Goal: Task Accomplishment & Management: Use online tool/utility

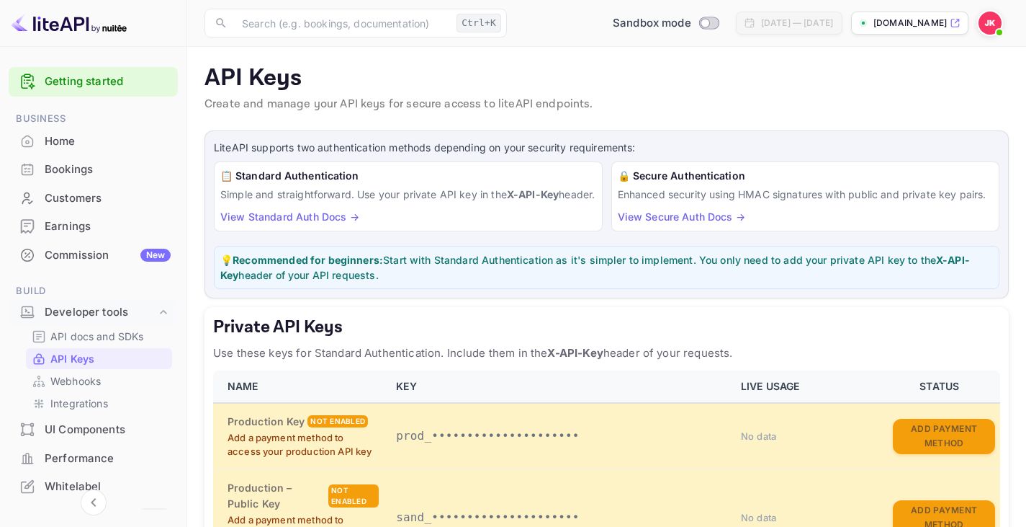
click at [84, 198] on div "Customers" at bounding box center [108, 198] width 126 height 17
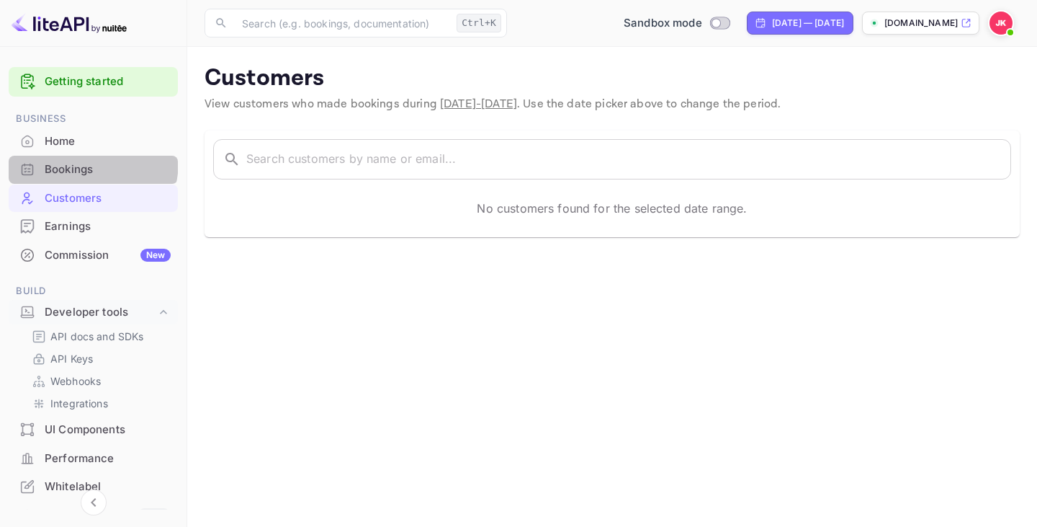
click at [55, 159] on div "Bookings" at bounding box center [93, 170] width 169 height 28
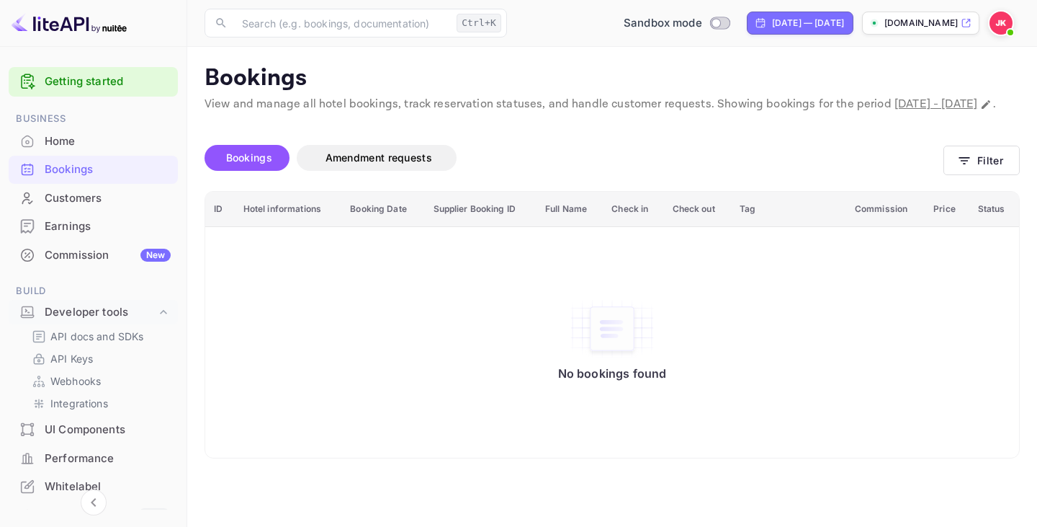
click at [55, 434] on div "UI Components" at bounding box center [108, 429] width 126 height 17
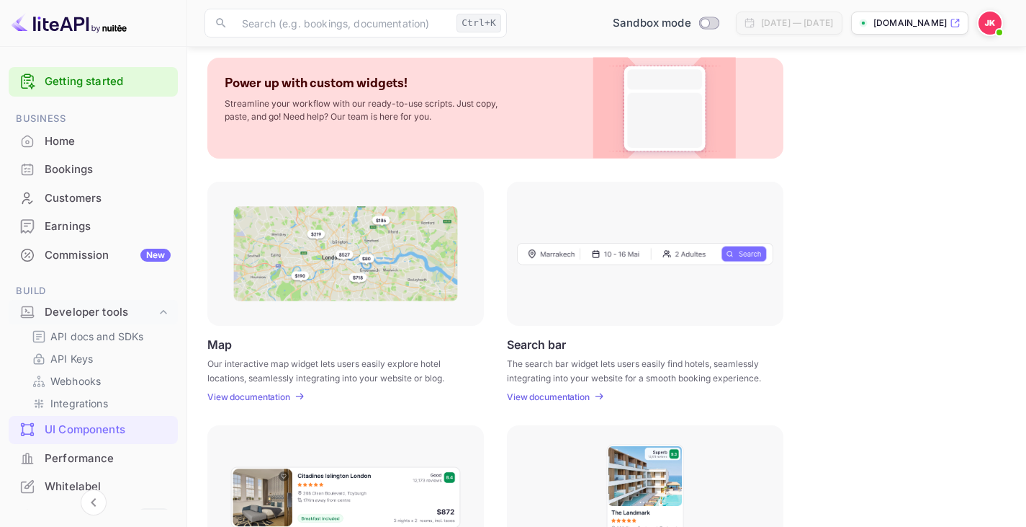
scroll to position [288, 0]
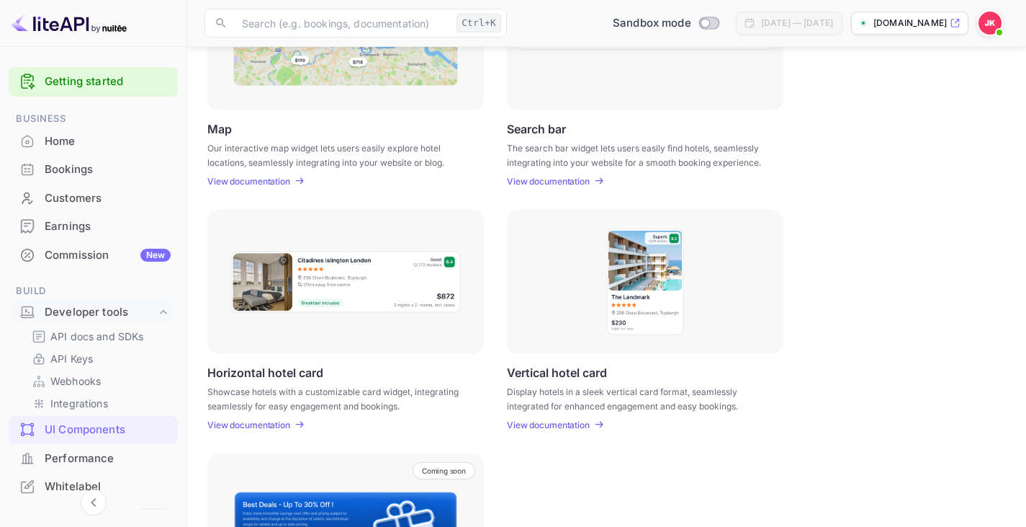
click at [304, 373] on p "Horizontal hotel card" at bounding box center [265, 372] width 116 height 14
click at [312, 386] on p "Showcase hotels with a customizable card widget, integrating seamlessly for eas…" at bounding box center [336, 398] width 259 height 26
click at [311, 385] on p "Showcase hotels with a customizable card widget, integrating seamlessly for eas…" at bounding box center [336, 398] width 259 height 26
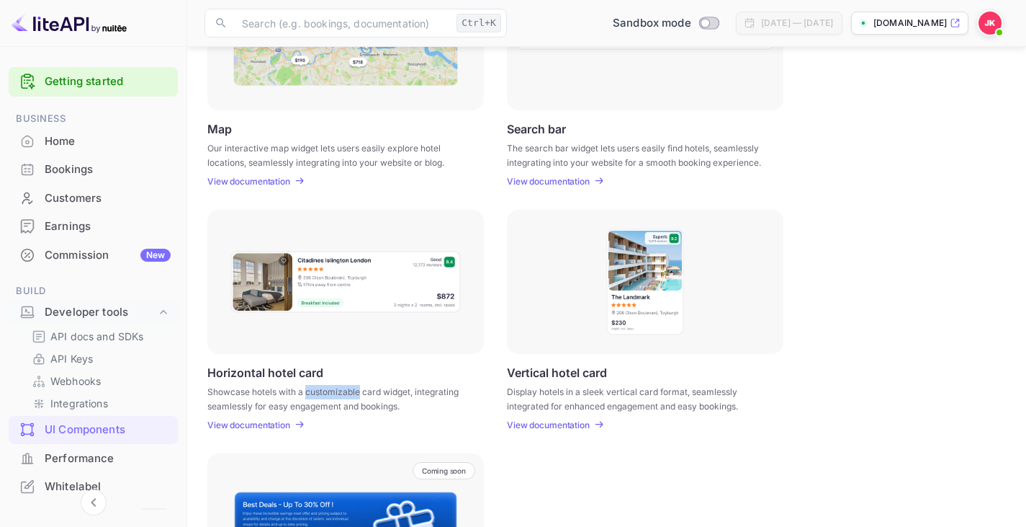
click at [311, 384] on div "Horizontal hotel card Showcase hotels with a customizable card widget, integrat…" at bounding box center [345, 397] width 277 height 65
click at [312, 385] on p "Showcase hotels with a customizable card widget, integrating seamlessly for eas…" at bounding box center [336, 398] width 259 height 26
click at [312, 388] on p "Showcase hotels with a customizable card widget, integrating seamlessly for eas…" at bounding box center [336, 398] width 259 height 26
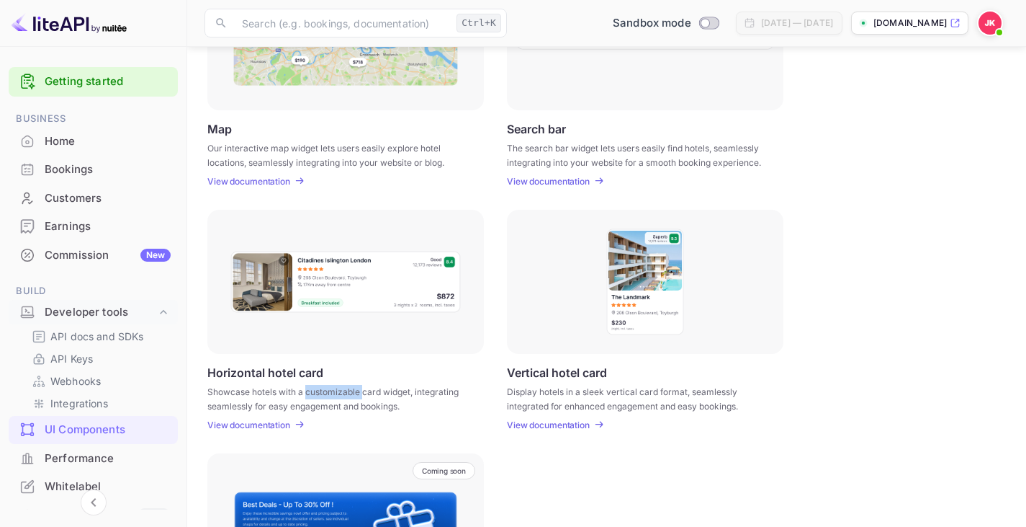
click at [313, 388] on p "Showcase hotels with a customizable card widget, integrating seamlessly for eas…" at bounding box center [336, 398] width 259 height 26
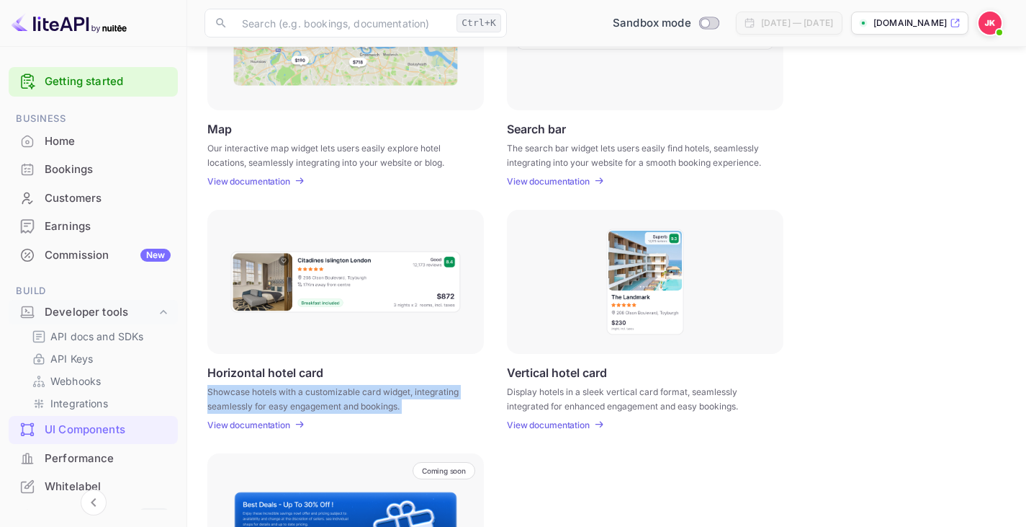
click at [313, 388] on p "Showcase hotels with a customizable card widget, integrating seamlessly for eas…" at bounding box center [336, 398] width 259 height 26
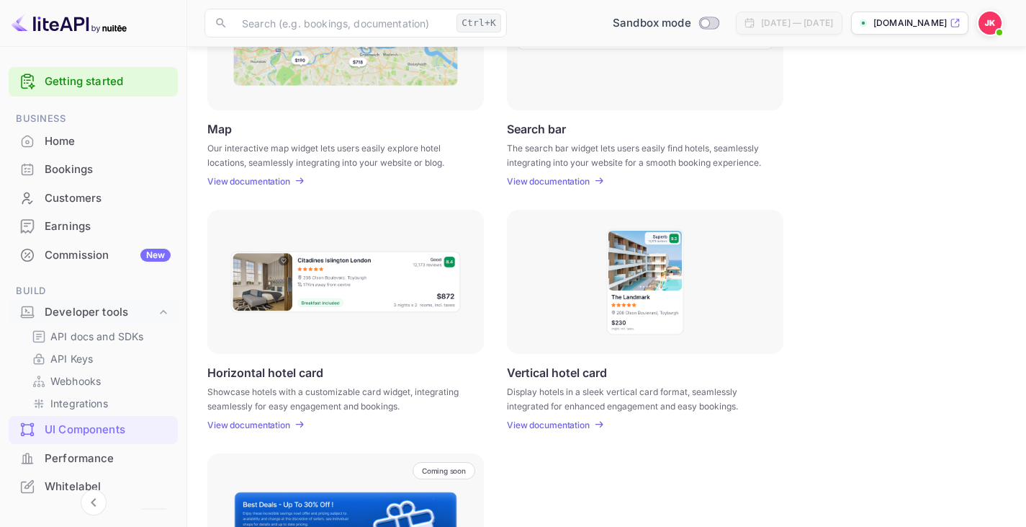
click at [725, 386] on p "Display hotels in a sleek vertical card format, seamlessly integrated for enhan…" at bounding box center [636, 398] width 259 height 26
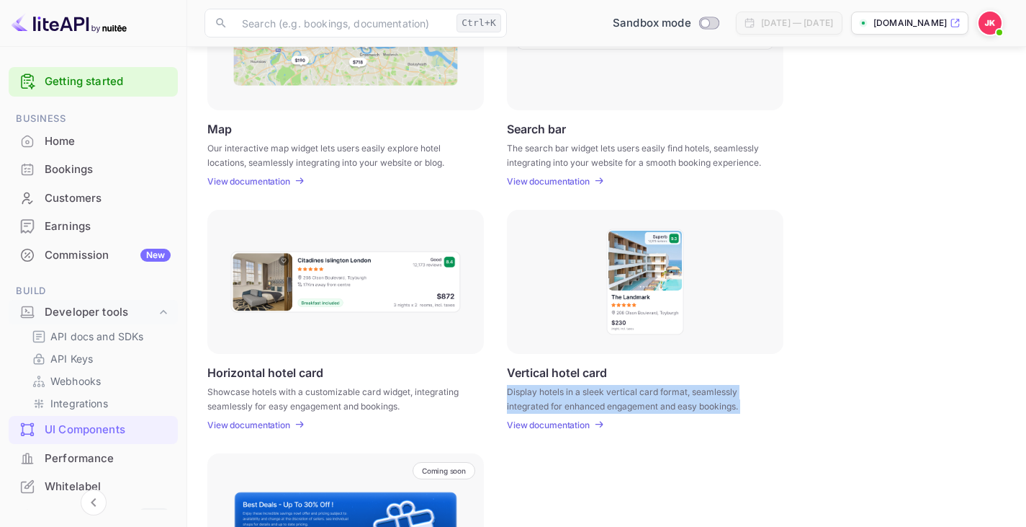
click at [725, 386] on p "Display hotels in a sleek vertical card format, seamlessly integrated for enhan…" at bounding box center [636, 398] width 259 height 26
click at [745, 406] on p "Display hotels in a sleek vertical card format, seamlessly integrated for enhan…" at bounding box center [636, 398] width 259 height 26
click at [654, 311] on img at bounding box center [645, 282] width 79 height 108
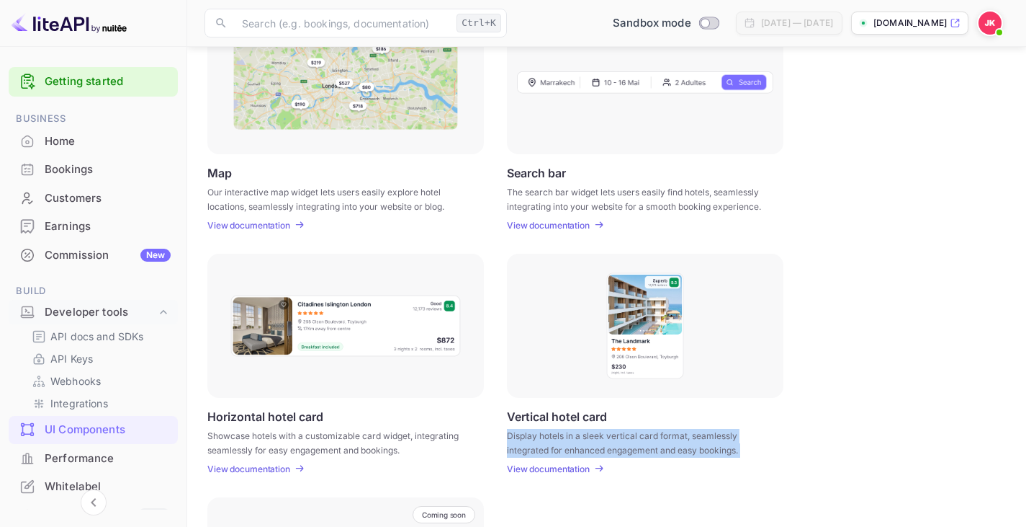
scroll to position [216, 0]
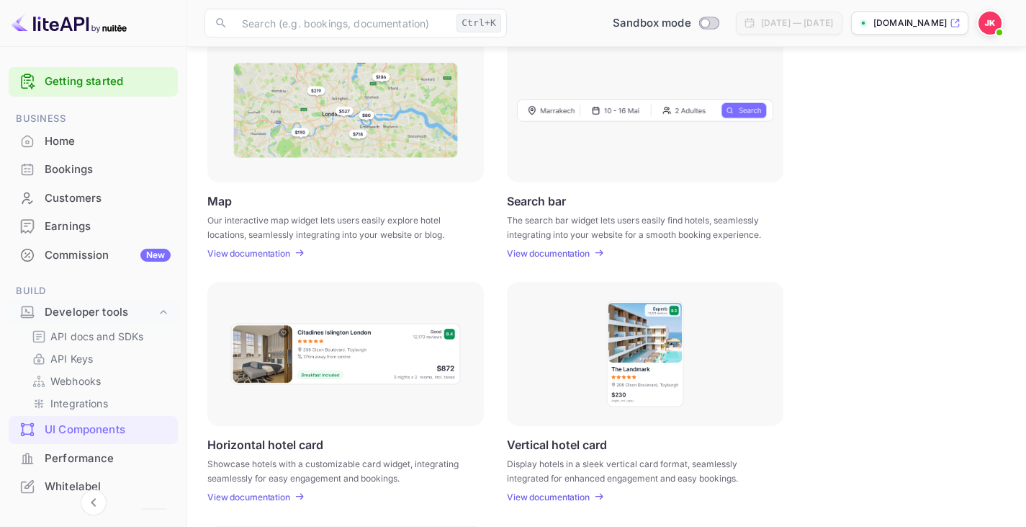
click at [811, 215] on div "Map Our interactive map widget lets users easily explore hotel locations, seaml…" at bounding box center [606, 148] width 799 height 220
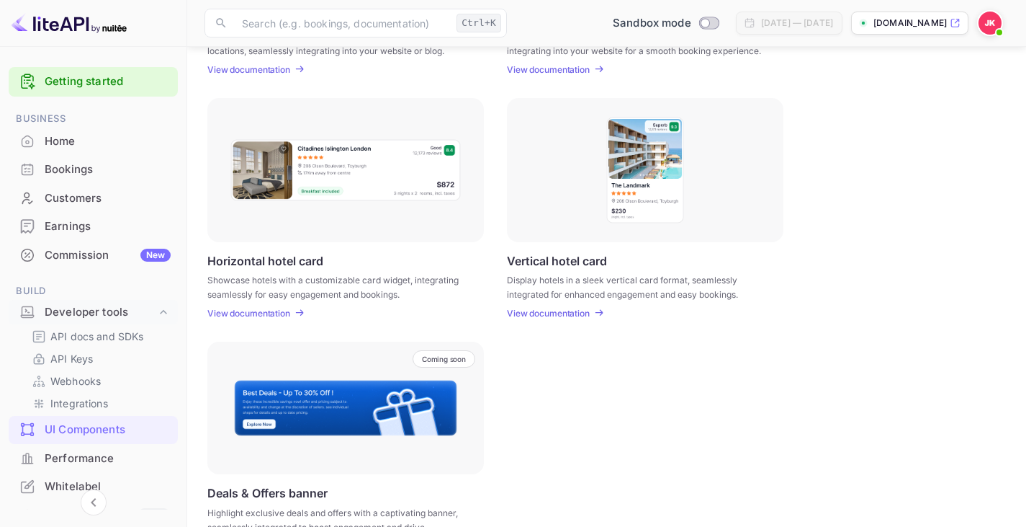
scroll to position [372, 0]
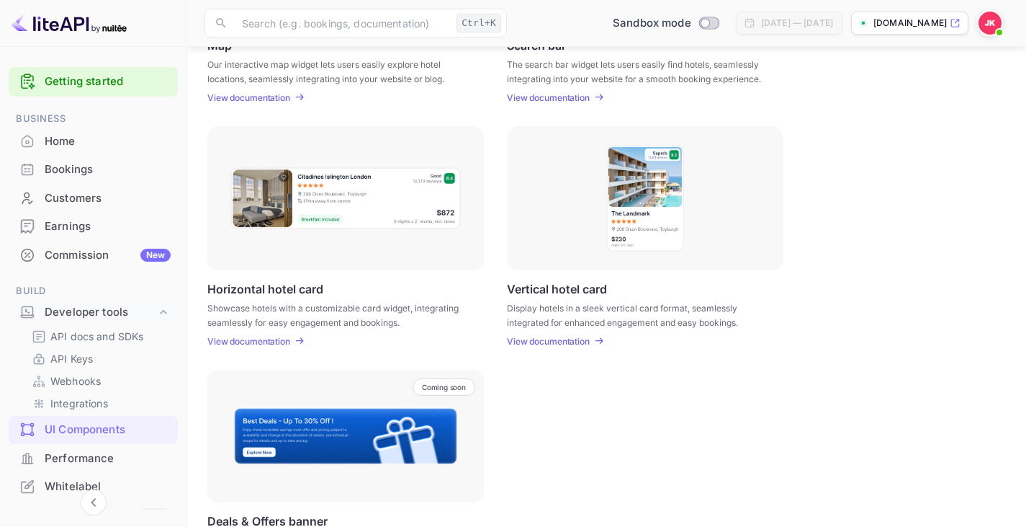
click at [310, 318] on p "Showcase hotels with a customizable card widget, integrating seamlessly for eas…" at bounding box center [336, 314] width 259 height 26
click at [302, 308] on p "Showcase hotels with a customizable card widget, integrating seamlessly for eas…" at bounding box center [336, 314] width 259 height 26
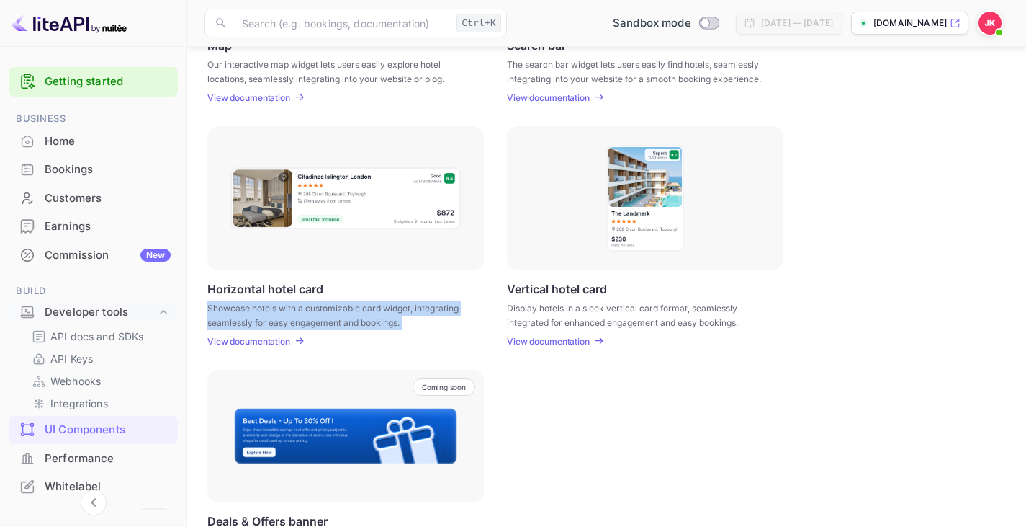
click at [302, 308] on p "Showcase hotels with a customizable card widget, integrating seamlessly for eas…" at bounding box center [336, 314] width 259 height 26
click at [305, 313] on p "Showcase hotels with a customizable card widget, integrating seamlessly for eas…" at bounding box center [336, 314] width 259 height 26
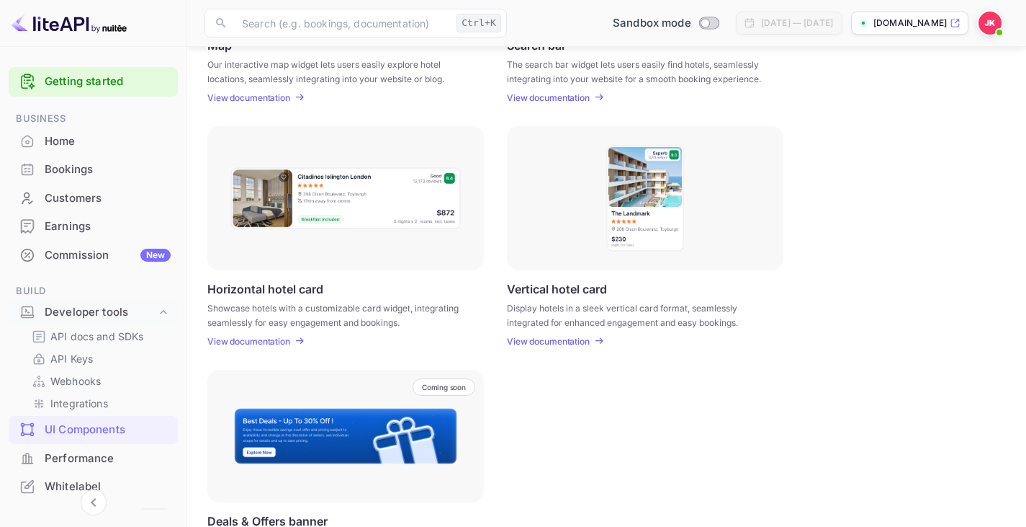
click at [315, 310] on p "Showcase hotels with a customizable card widget, integrating seamlessly for eas…" at bounding box center [336, 314] width 259 height 26
click at [315, 308] on p "Showcase hotels with a customizable card widget, integrating seamlessly for eas…" at bounding box center [336, 314] width 259 height 26
click at [314, 308] on p "Showcase hotels with a customizable card widget, integrating seamlessly for eas…" at bounding box center [336, 314] width 259 height 26
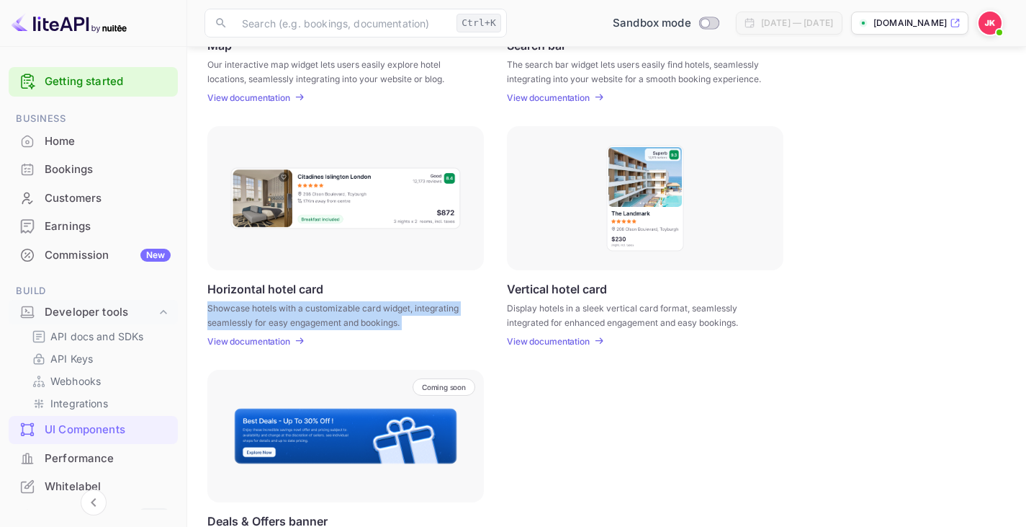
click at [314, 308] on p "Showcase hotels with a customizable card widget, integrating seamlessly for eas…" at bounding box center [336, 314] width 259 height 26
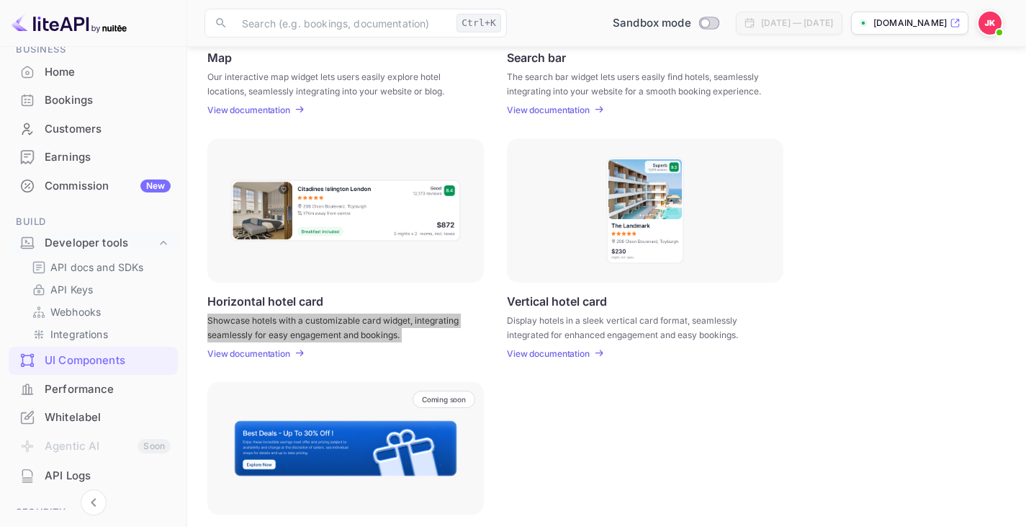
scroll to position [360, 0]
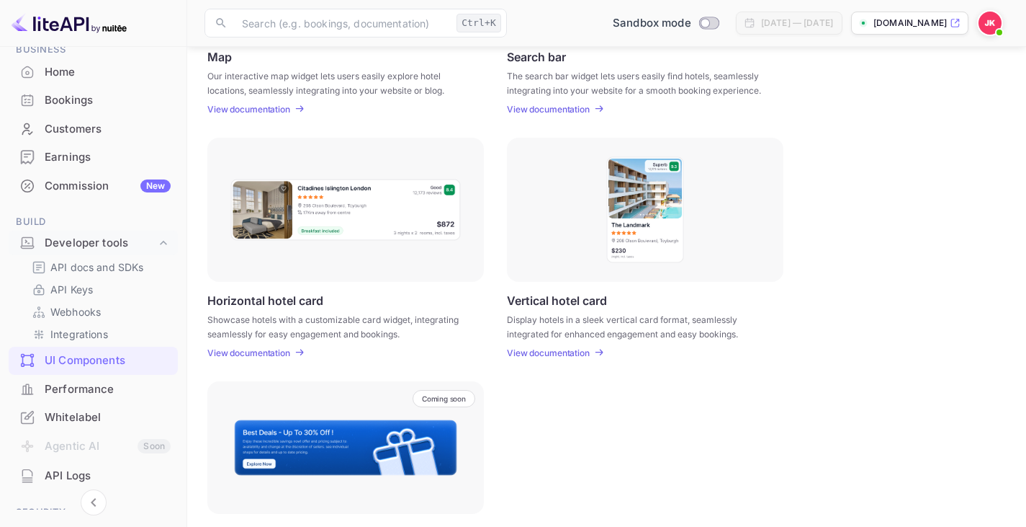
click at [257, 346] on div "Horizontal hotel card Showcase hotels with a customizable card widget, integrat…" at bounding box center [345, 325] width 277 height 65
click at [270, 360] on div "UI Components Embed interactive hotel widgets into your website with customizab…" at bounding box center [607, 149] width 805 height 890
click at [270, 357] on div "UI Components Embed interactive hotel widgets into your website with customizab…" at bounding box center [607, 149] width 805 height 890
click at [266, 348] on p "View documentation" at bounding box center [248, 352] width 83 height 11
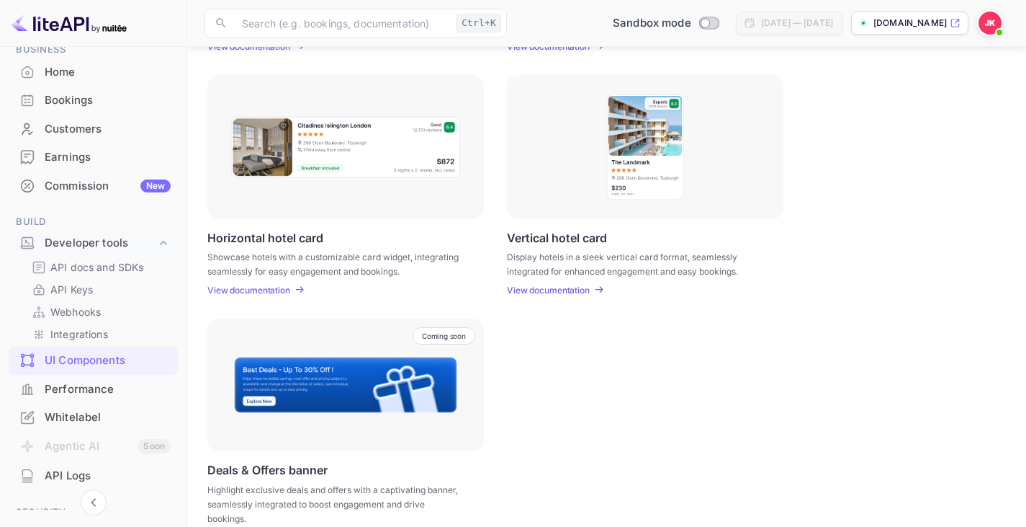
scroll to position [432, 0]
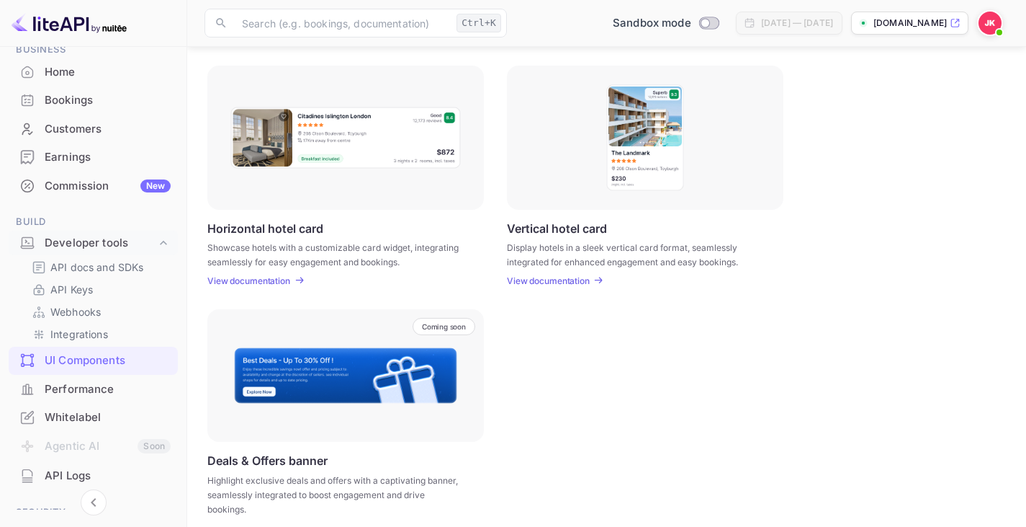
click at [563, 279] on p "View documentation" at bounding box center [548, 280] width 83 height 11
click at [84, 291] on p "API Keys" at bounding box center [71, 289] width 42 height 15
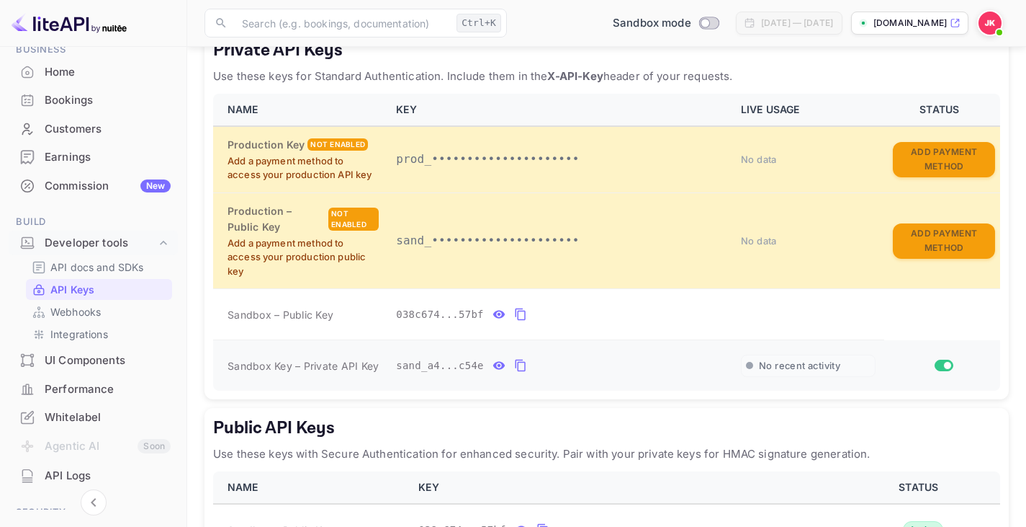
scroll to position [288, 0]
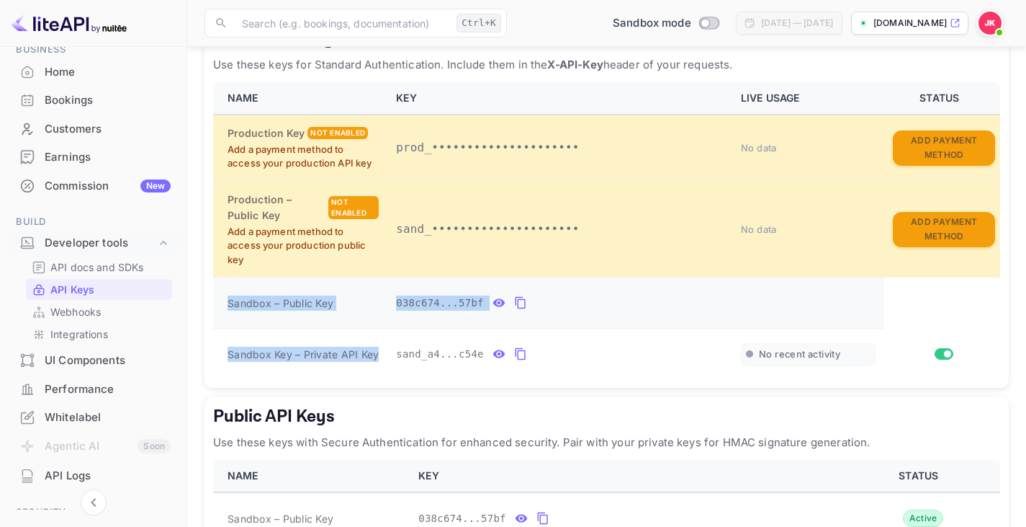
drag, startPoint x: 387, startPoint y: 368, endPoint x: 225, endPoint y: 330, distance: 166.5
click at [225, 330] on tbody "Production Key Not enabled Add a payment method to access your production API k…" at bounding box center [606, 247] width 787 height 264
copy tbody "Sandbox – Public Key 038c674...57bf Sandbox Key – Private API Key"
click at [493, 358] on icon "private api keys table" at bounding box center [499, 354] width 12 height 8
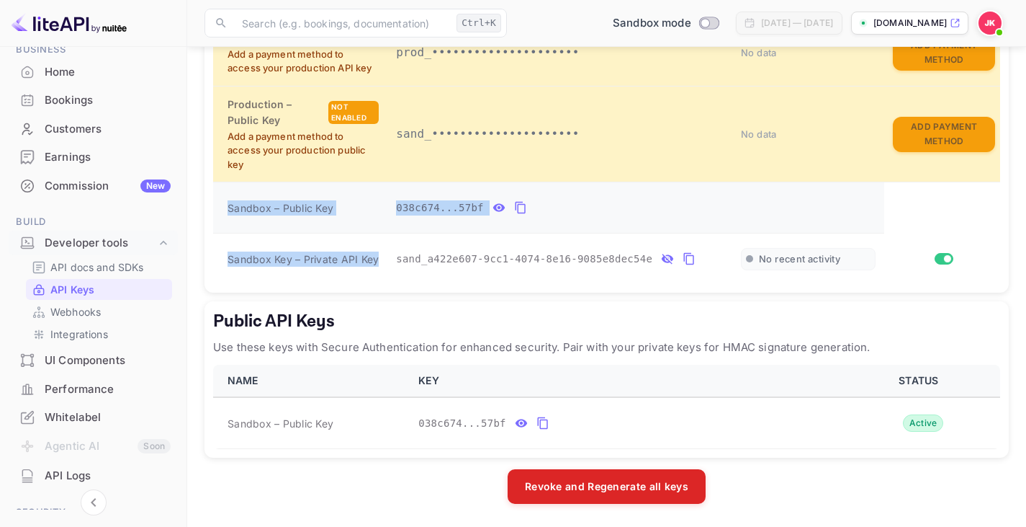
scroll to position [398, 0]
click at [683, 259] on icon "private api keys table" at bounding box center [689, 258] width 13 height 17
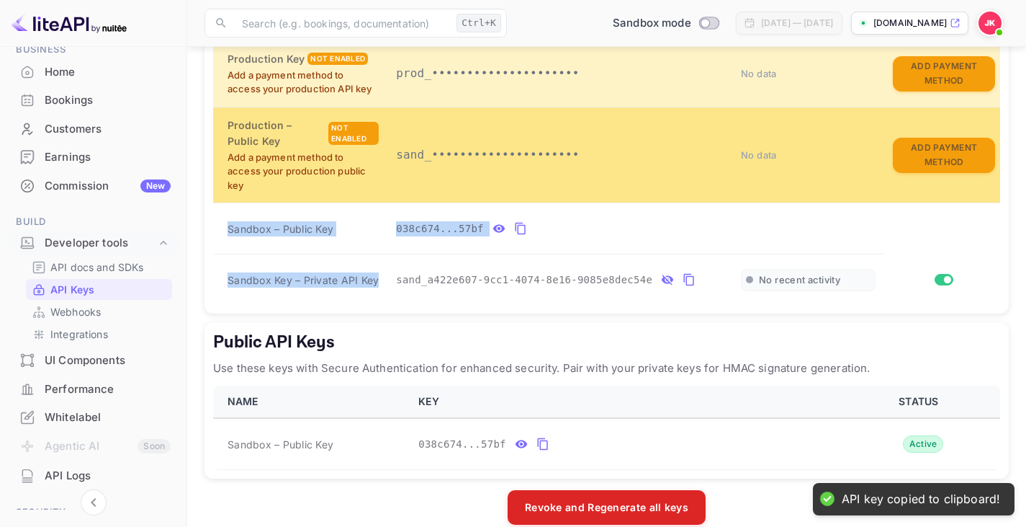
scroll to position [326, 0]
